Goal: Task Accomplishment & Management: Manage account settings

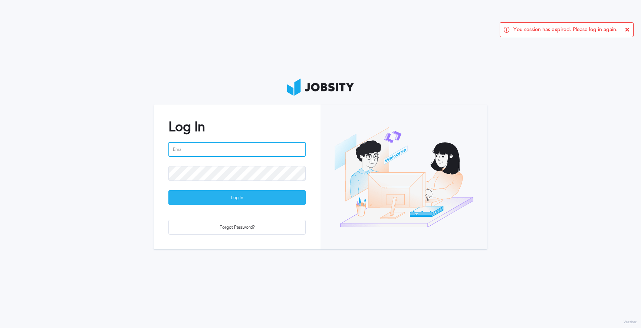
type input "[EMAIL_ADDRESS][PERSON_NAME][DOMAIN_NAME]"
click at [248, 197] on div "Log In" at bounding box center [237, 198] width 137 height 15
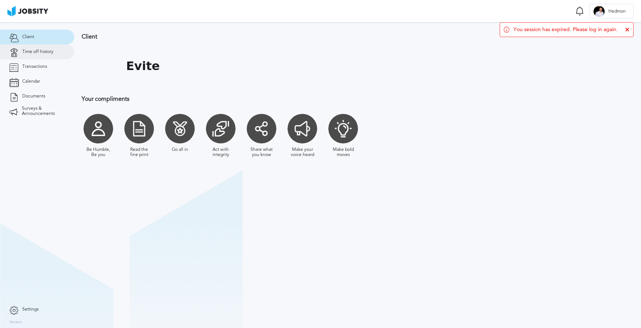
click at [56, 50] on link "Time off history" at bounding box center [37, 52] width 74 height 15
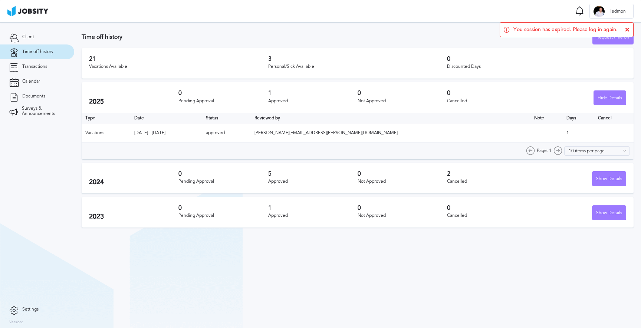
click at [595, 122] on th "Cancel" at bounding box center [614, 118] width 39 height 11
click at [561, 79] on section "Time off history Request time off 21 Vacations Available 3 Personal/Sick Availa…" at bounding box center [357, 126] width 567 height 209
click at [571, 151] on div "Page: 1 10 items per page 5 items per page 10 items per page 15 items per page …" at bounding box center [358, 151] width 552 height 17
click at [579, 153] on input "10 items per page" at bounding box center [601, 151] width 60 height 9
click at [587, 153] on input "10 items per page" at bounding box center [601, 151] width 60 height 9
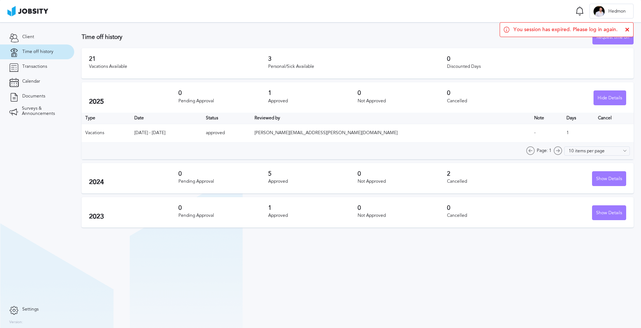
click at [627, 30] on icon at bounding box center [627, 29] width 4 height 4
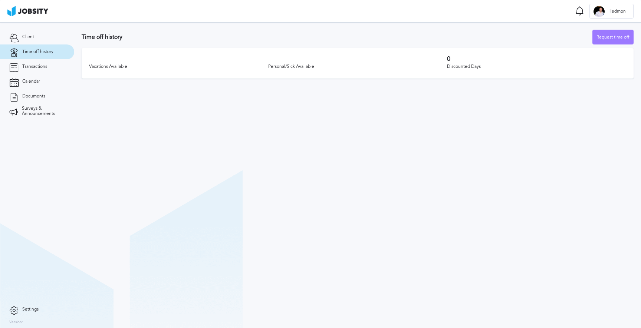
click at [189, 69] on div "Vacations Available" at bounding box center [178, 66] width 179 height 5
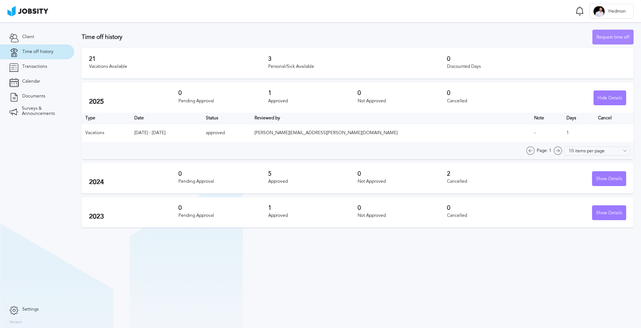
click at [612, 39] on div "Request time off" at bounding box center [613, 37] width 40 height 15
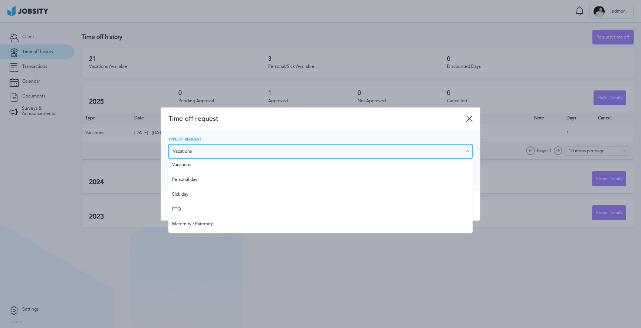
click at [396, 153] on input "Vacations" at bounding box center [321, 151] width 304 height 15
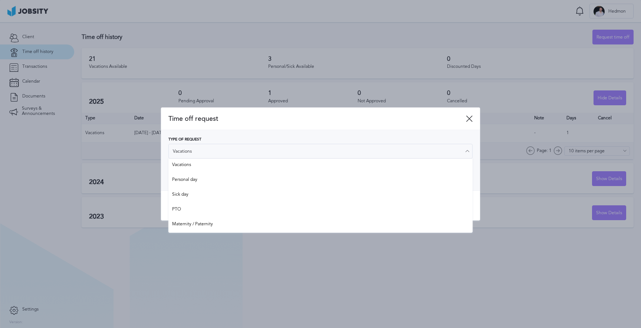
click at [373, 95] on div at bounding box center [320, 164] width 641 height 328
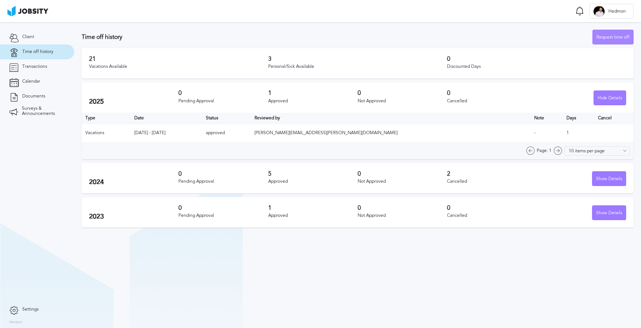
click at [612, 41] on div "Request time off" at bounding box center [613, 37] width 40 height 15
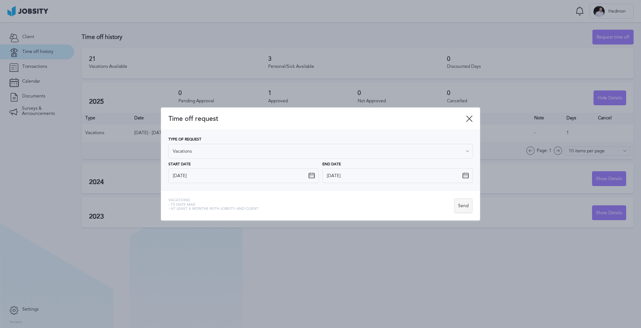
click at [465, 207] on div "Send" at bounding box center [464, 206] width 18 height 15
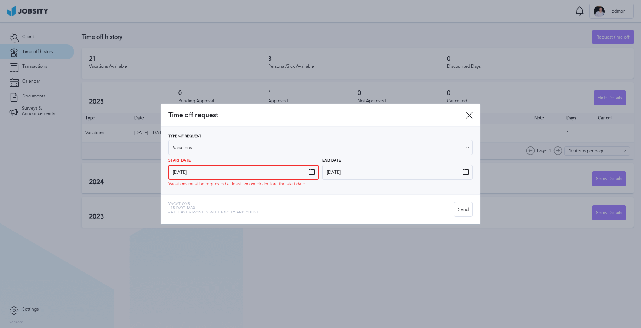
click at [306, 168] on input "10/5/2025" at bounding box center [244, 172] width 150 height 15
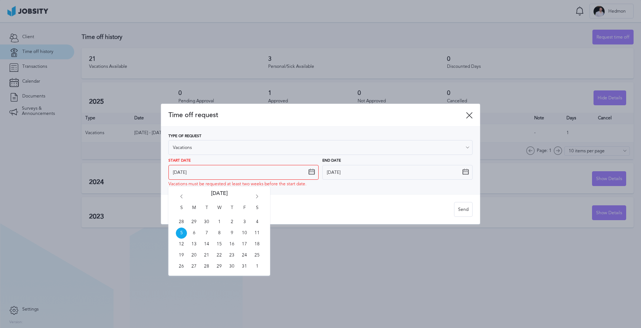
click at [213, 236] on div "S M T W T F S 28 29 30 1 2 3 4 5 6 7 8 9 10 11 12 13 14 15 16 17 18 19 20 21 22…" at bounding box center [220, 231] width 102 height 89
click at [210, 233] on div "S M T W T F S 28 29 30 1 2 3 4 5 6 7 8 9 10 11 12 13 14 15 16 17 18 19 20 21 22…" at bounding box center [220, 231] width 102 height 89
click at [210, 233] on span "7" at bounding box center [206, 233] width 11 height 11
type input "10/7/2025"
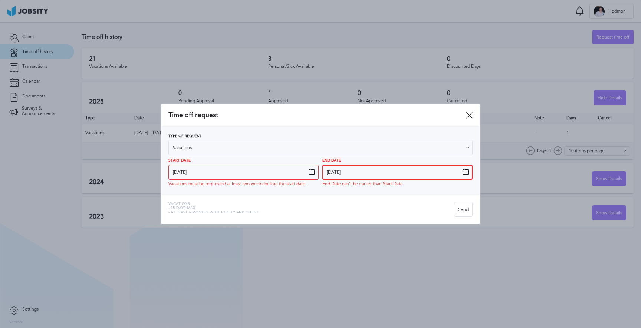
click at [463, 168] on input "10/5/2025" at bounding box center [398, 172] width 150 height 15
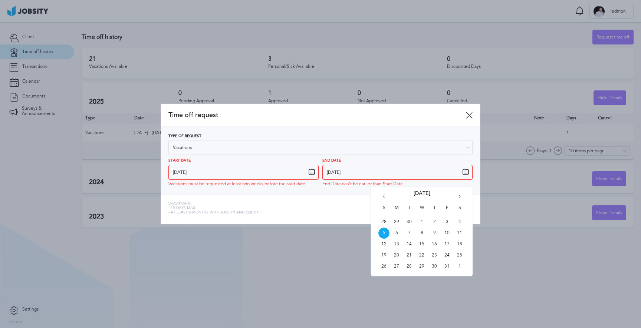
click at [429, 230] on div "S M T W T F S 28 29 30 1 2 3 4 5 6 7 8 9 10 11 12 13 14 15 16 17 18 19 20 21 22…" at bounding box center [422, 231] width 102 height 89
click at [429, 230] on span "9" at bounding box center [434, 233] width 11 height 11
type input "10/9/2025"
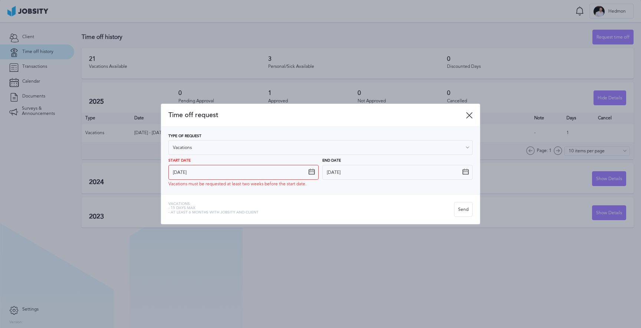
click at [470, 118] on icon at bounding box center [469, 115] width 7 height 7
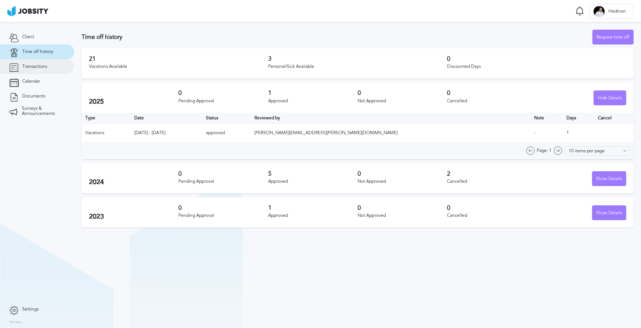
click at [55, 62] on link "Transactions" at bounding box center [37, 66] width 74 height 15
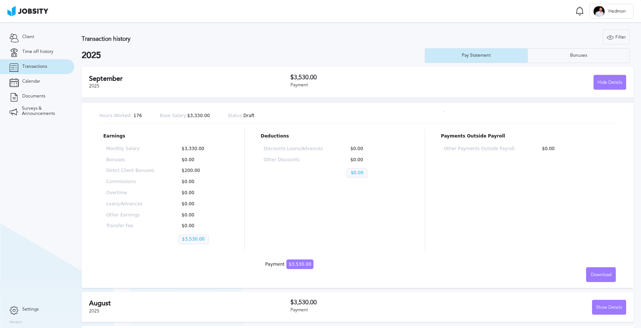
click at [416, 83] on div "Payment" at bounding box center [375, 85] width 168 height 5
click at [615, 81] on div "Hide Details" at bounding box center [610, 82] width 32 height 15
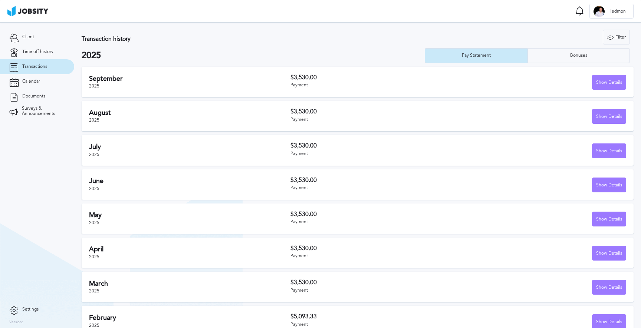
scroll to position [46, 0]
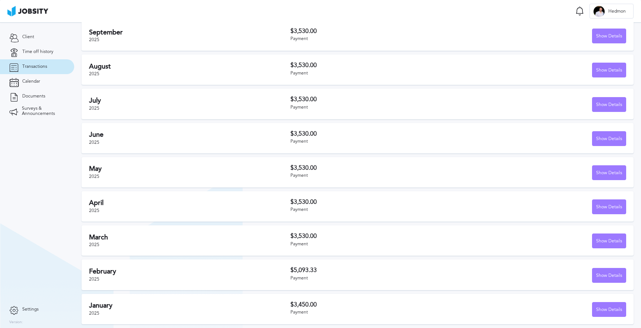
click at [324, 271] on h3 "$5,093.33" at bounding box center [375, 270] width 168 height 7
drag, startPoint x: 321, startPoint y: 280, endPoint x: 290, endPoint y: 272, distance: 32.2
click at [290, 272] on div "February 2025 $5,093.33 Payment Show Details" at bounding box center [358, 275] width 552 height 30
click at [289, 272] on h2 "February" at bounding box center [190, 272] width 202 height 8
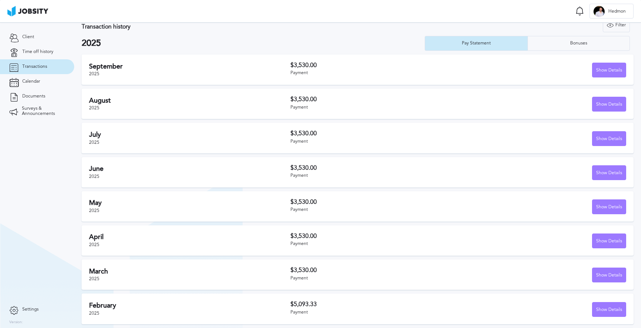
scroll to position [0, 0]
